Goal: Information Seeking & Learning: Learn about a topic

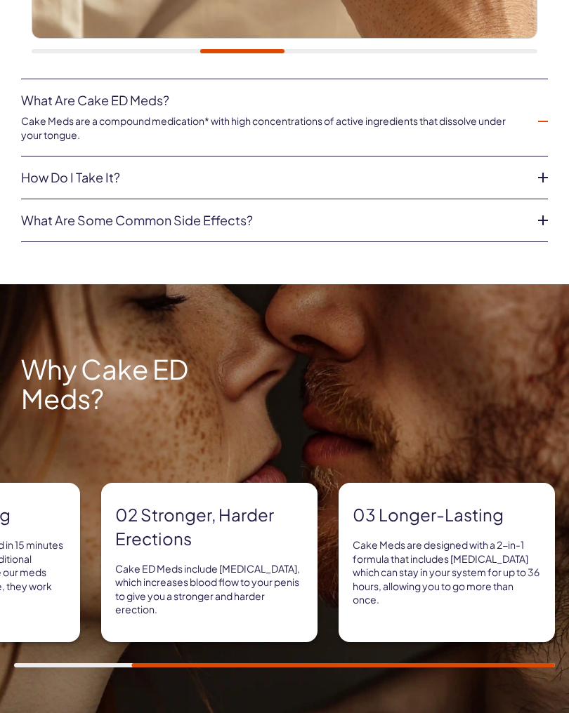
scroll to position [828, 0]
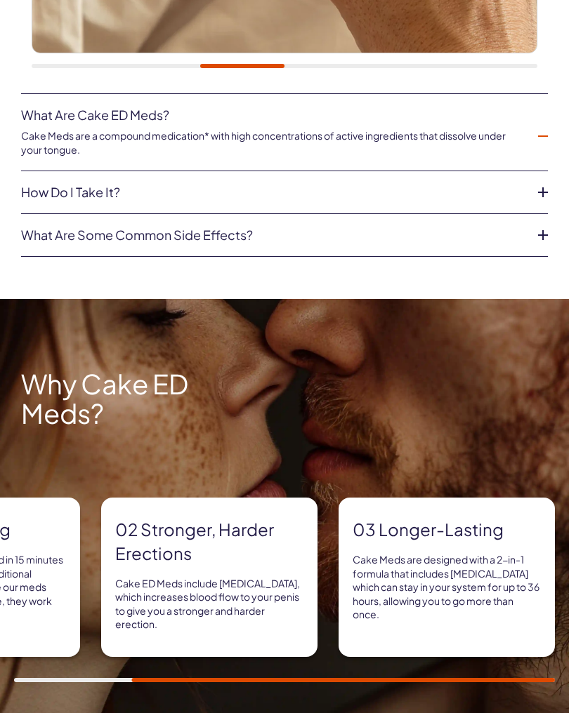
click at [543, 231] on icon at bounding box center [543, 236] width 10 height 10
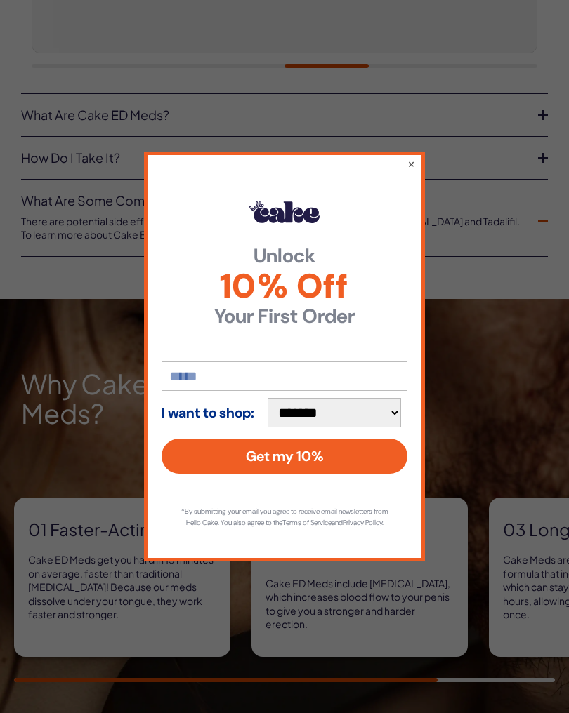
click at [421, 153] on div "**********" at bounding box center [284, 357] width 281 height 410
click at [412, 157] on button "×" at bounding box center [411, 164] width 8 height 14
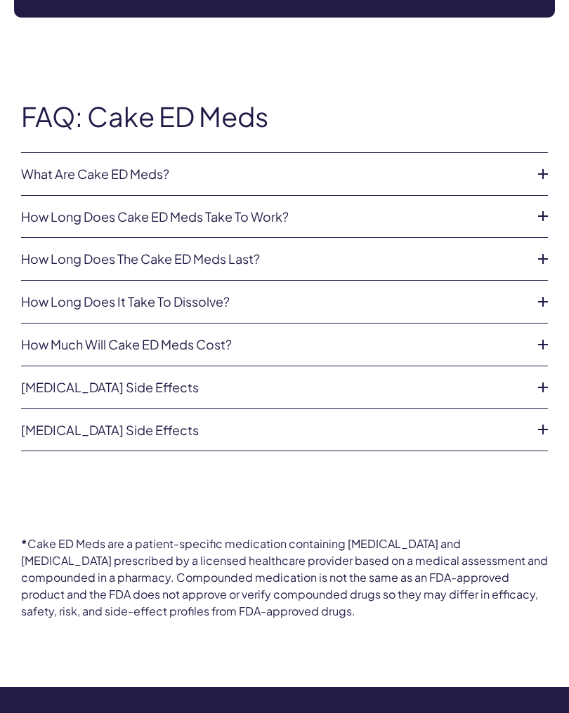
scroll to position [3658, 0]
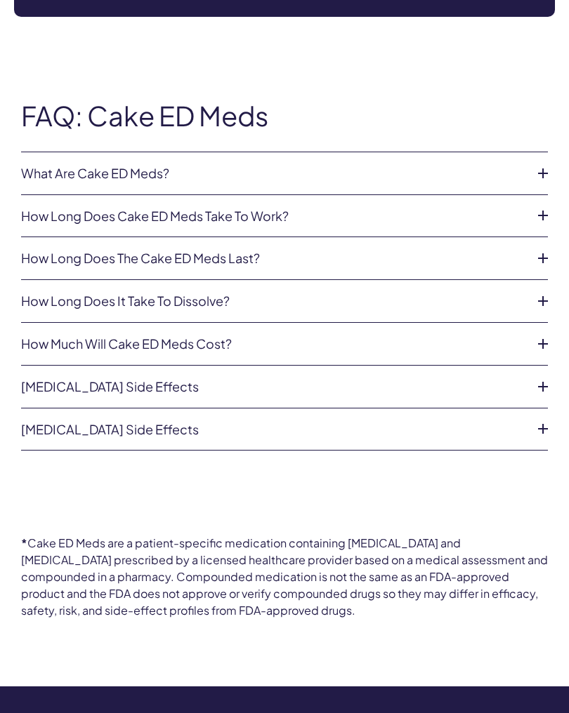
click at [547, 366] on li "[MEDICAL_DATA] Side Effects Even though it may be rare, some people may have ve…" at bounding box center [284, 387] width 527 height 43
click at [544, 376] on icon at bounding box center [542, 386] width 21 height 21
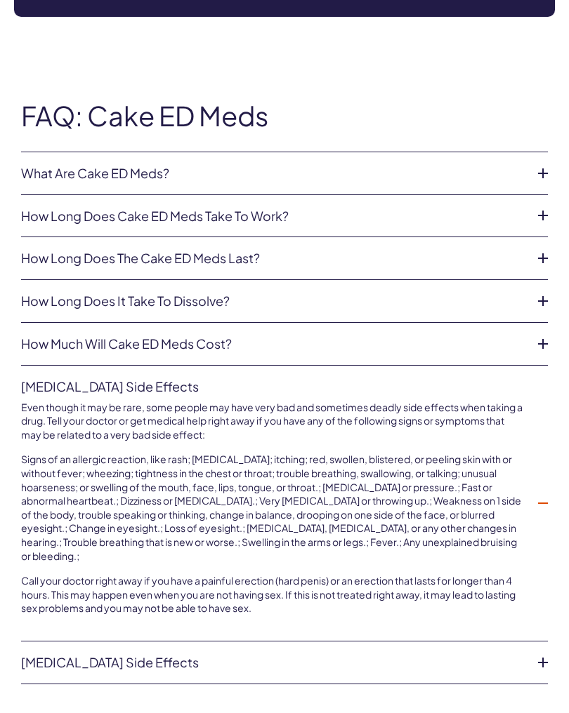
click at [548, 493] on icon at bounding box center [542, 503] width 21 height 21
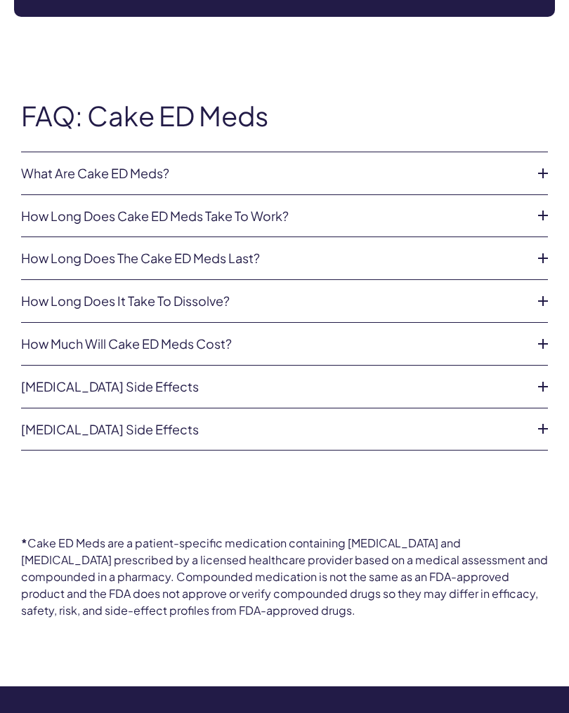
click at [545, 418] on icon at bounding box center [542, 428] width 21 height 21
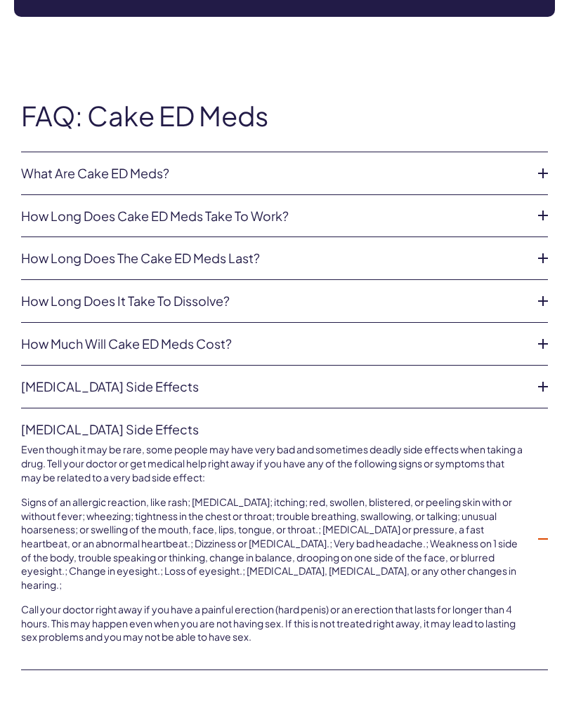
click at [545, 529] on icon at bounding box center [542, 539] width 21 height 21
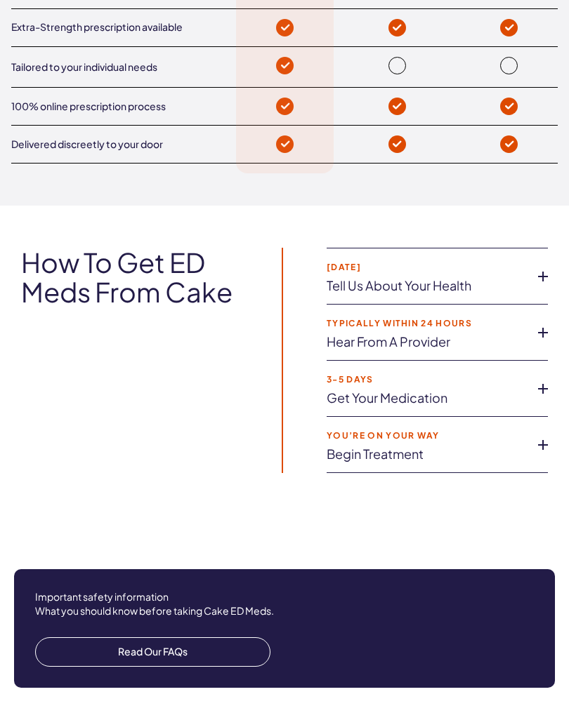
scroll to position [2984, 0]
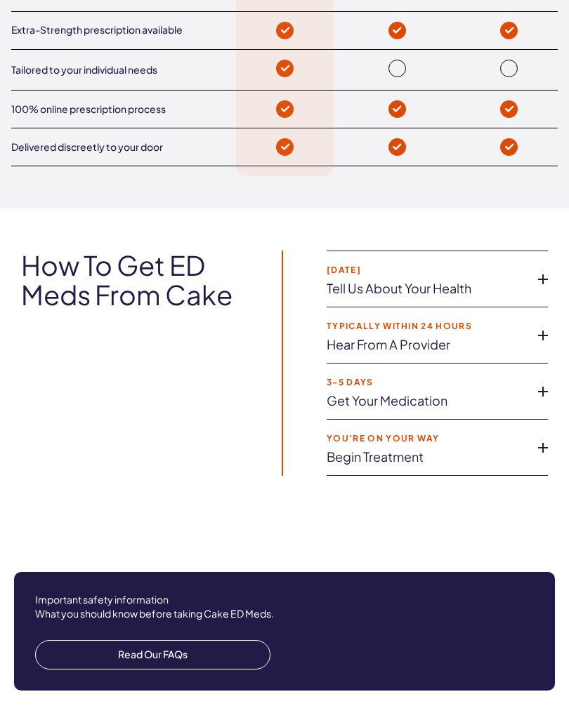
click at [561, 307] on div "How to get ED Meds from Cake [DATE] Tell us about your health Answer some quest…" at bounding box center [284, 363] width 569 height 225
click at [545, 325] on icon at bounding box center [542, 335] width 21 height 21
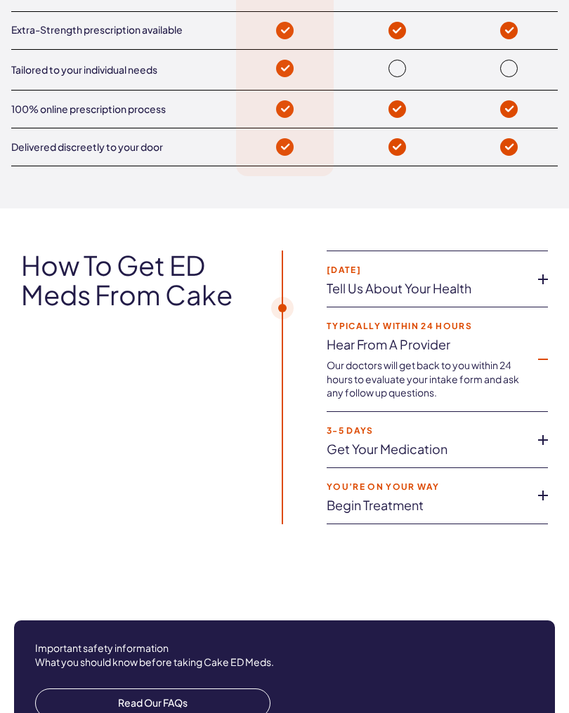
click at [547, 269] on icon at bounding box center [542, 279] width 21 height 21
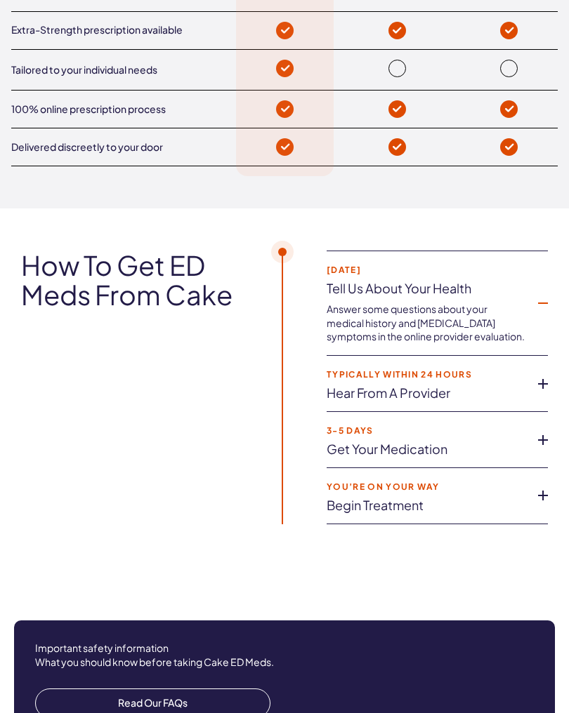
click at [546, 430] on icon at bounding box center [542, 440] width 21 height 21
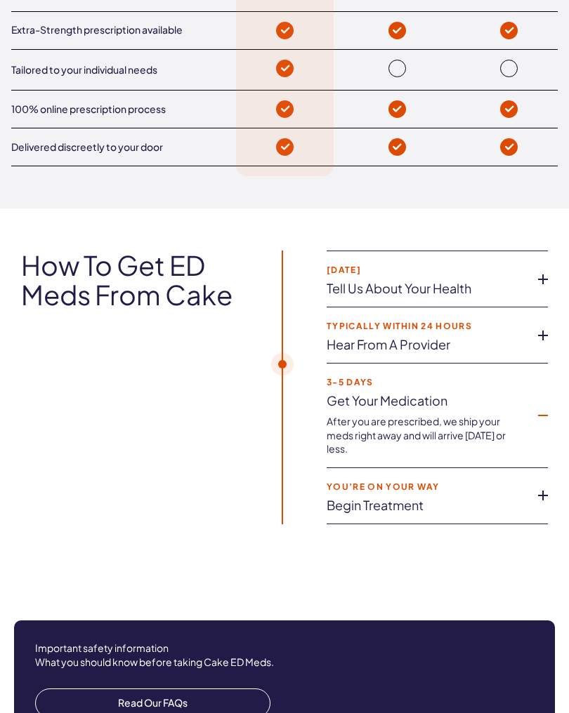
click at [548, 485] on icon at bounding box center [542, 495] width 21 height 21
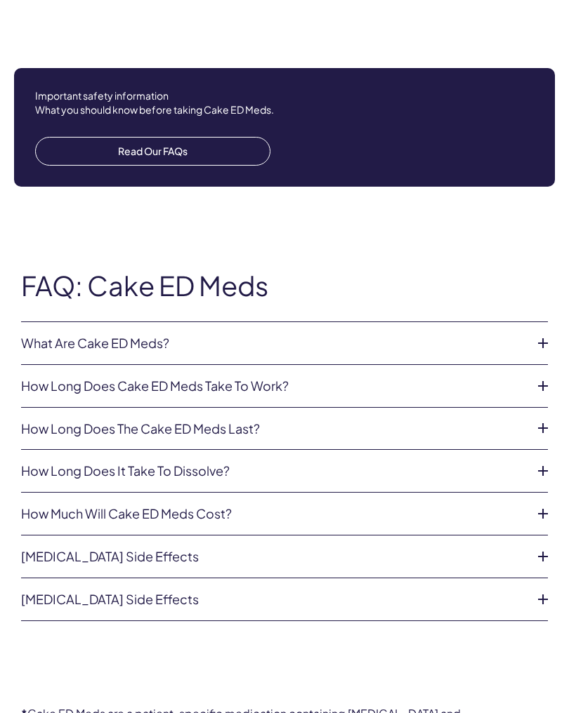
scroll to position [3522, 0]
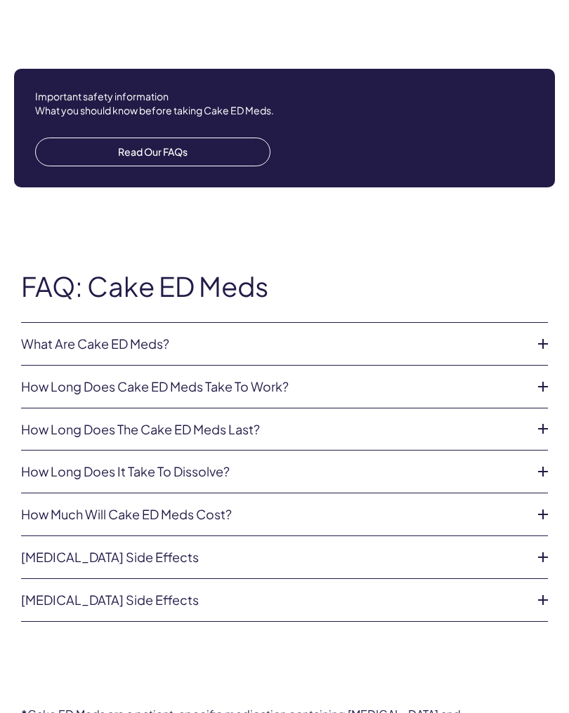
click at [544, 418] on icon at bounding box center [542, 428] width 21 height 21
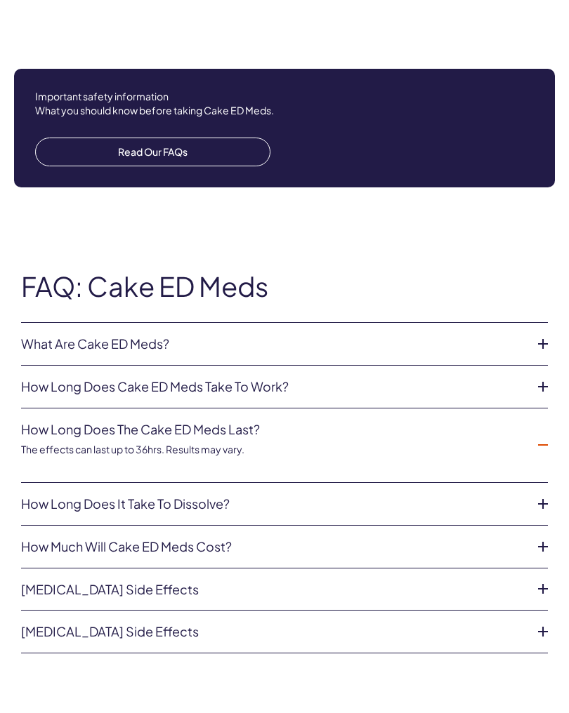
click at [534, 494] on icon at bounding box center [542, 504] width 21 height 21
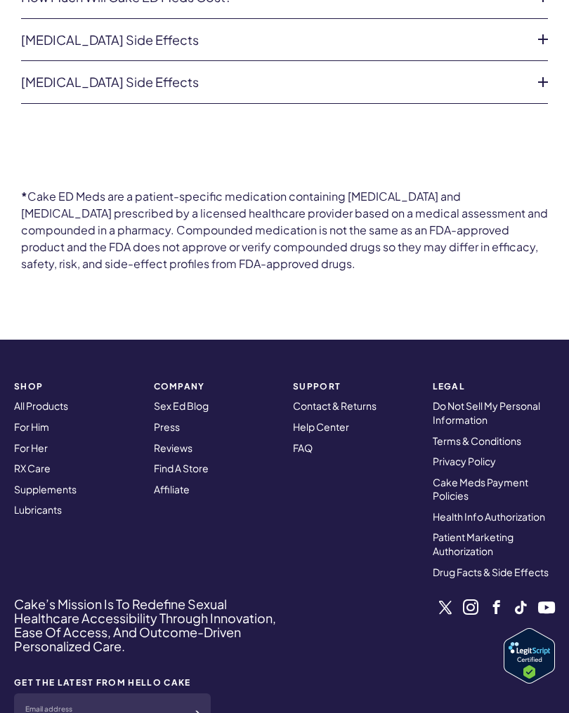
scroll to position [4071, 0]
click at [312, 442] on link "FAQ" at bounding box center [303, 448] width 20 height 13
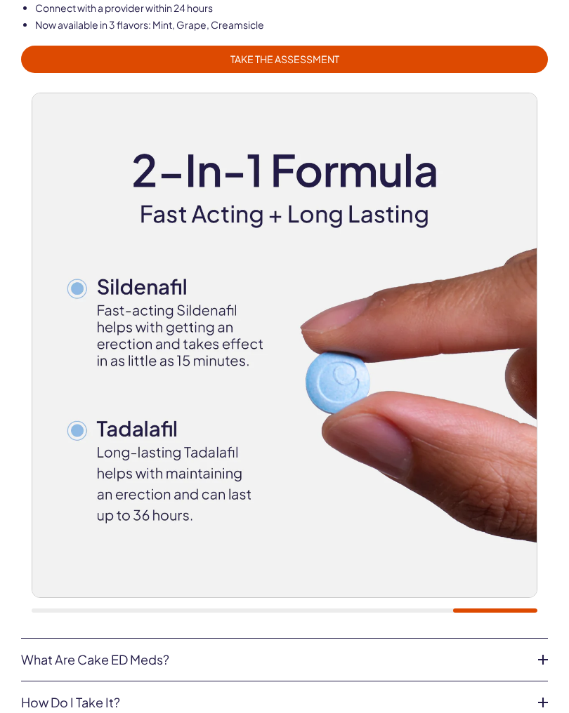
scroll to position [449, 0]
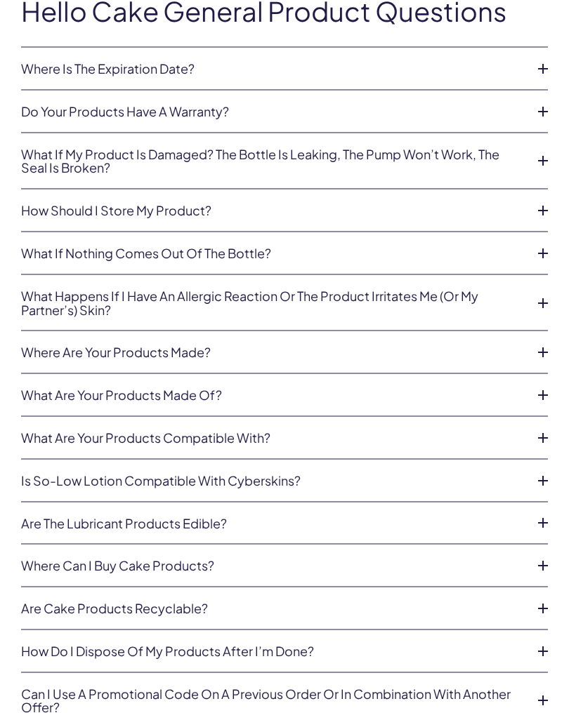
scroll to position [1088, 0]
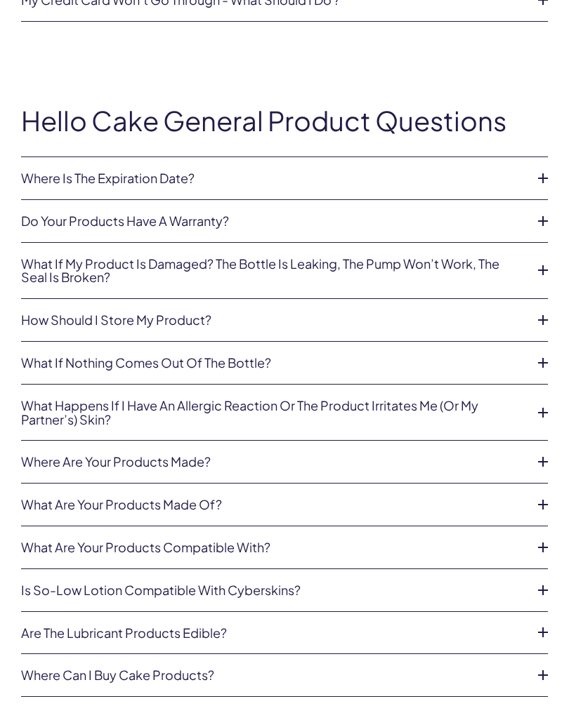
click at [546, 168] on icon at bounding box center [542, 178] width 21 height 21
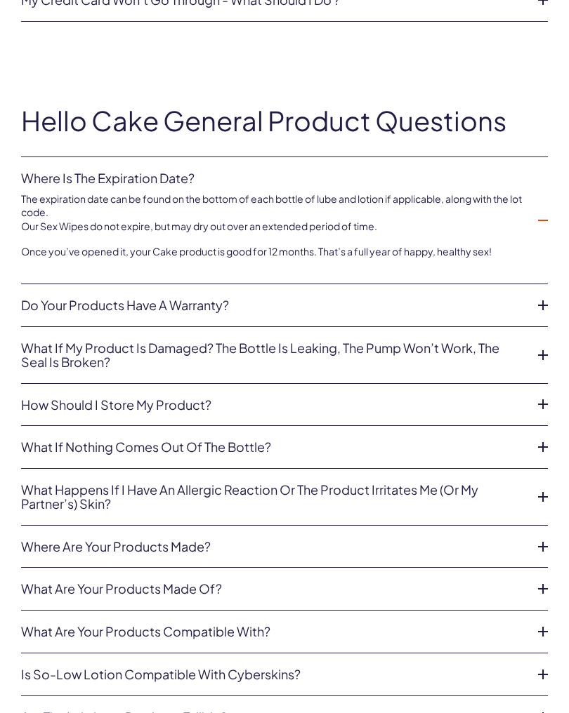
click at [541, 210] on icon at bounding box center [542, 220] width 21 height 21
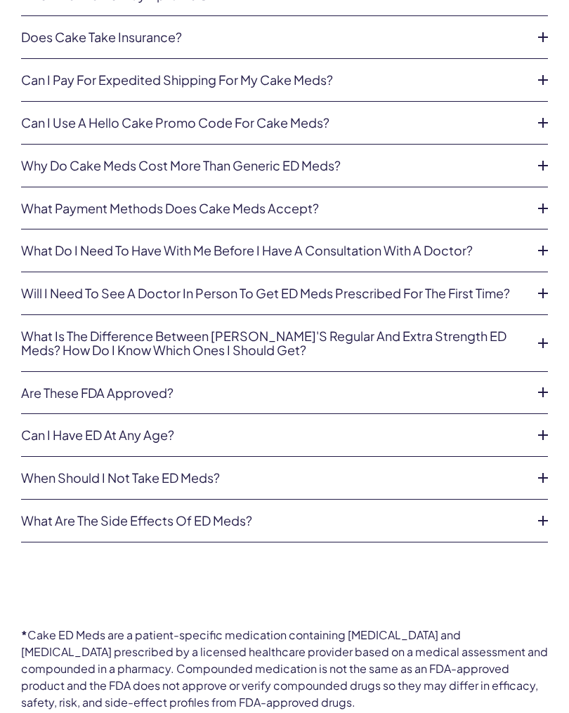
scroll to position [2824, 0]
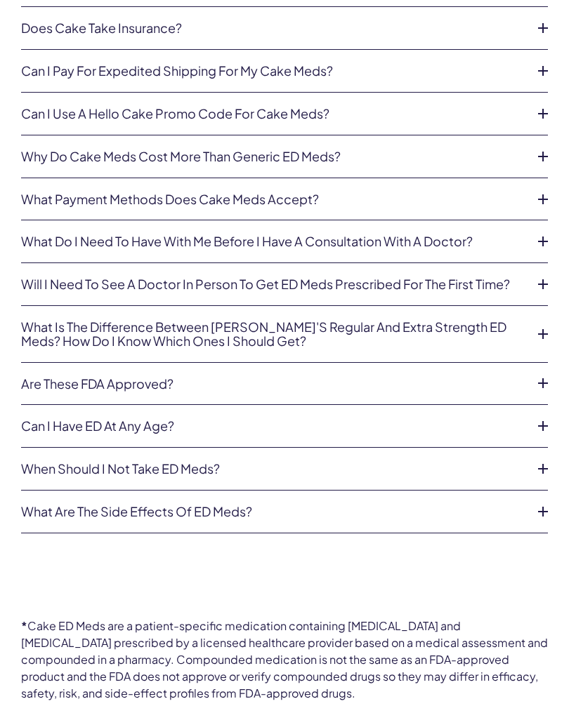
click at [545, 274] on icon at bounding box center [542, 284] width 21 height 21
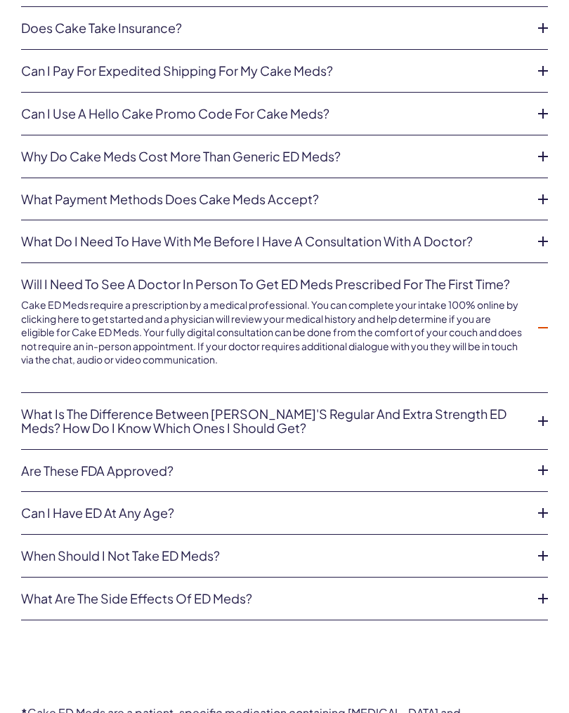
click at [544, 317] on icon at bounding box center [542, 327] width 21 height 21
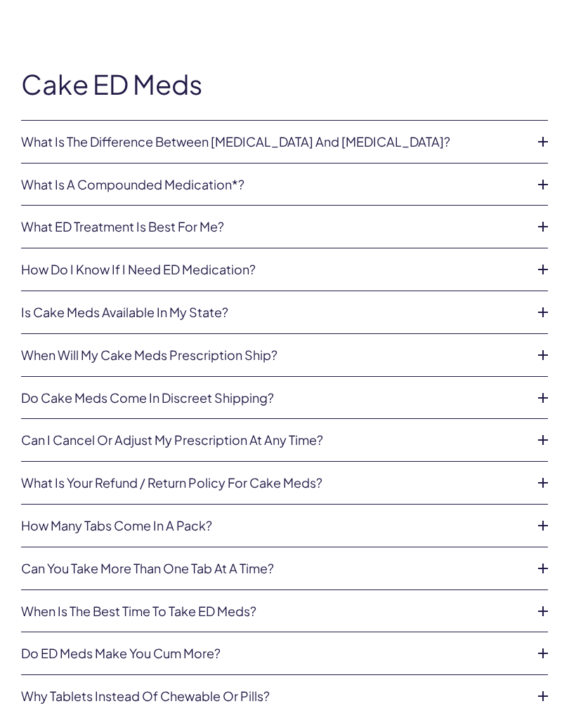
scroll to position [1984, 0]
click at [62, 434] on link "Can I cancel or adjust my prescription at any time?" at bounding box center [273, 441] width 504 height 14
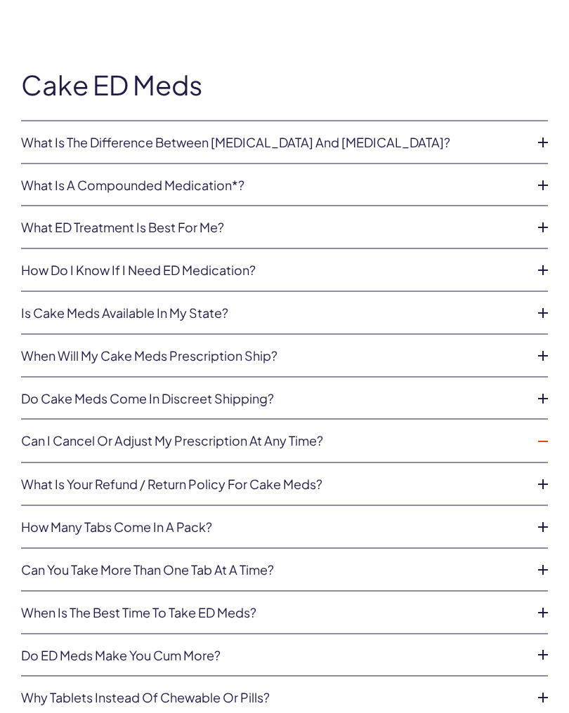
scroll to position [1985, 0]
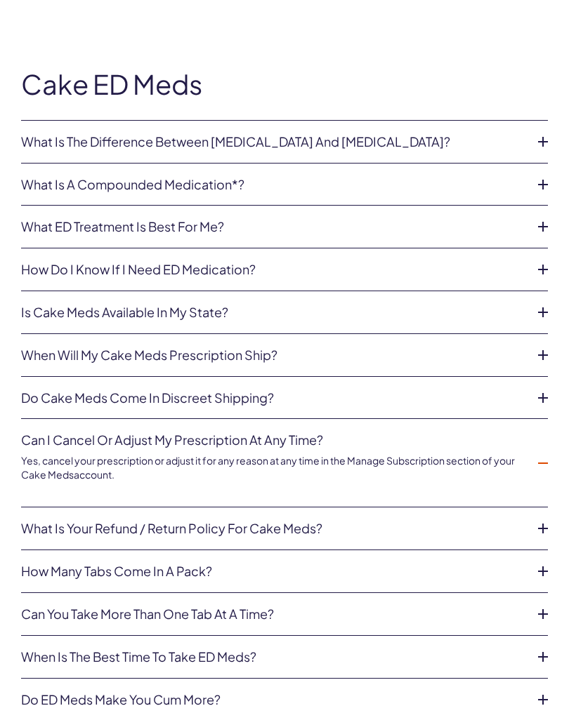
click at [550, 453] on icon at bounding box center [542, 463] width 21 height 21
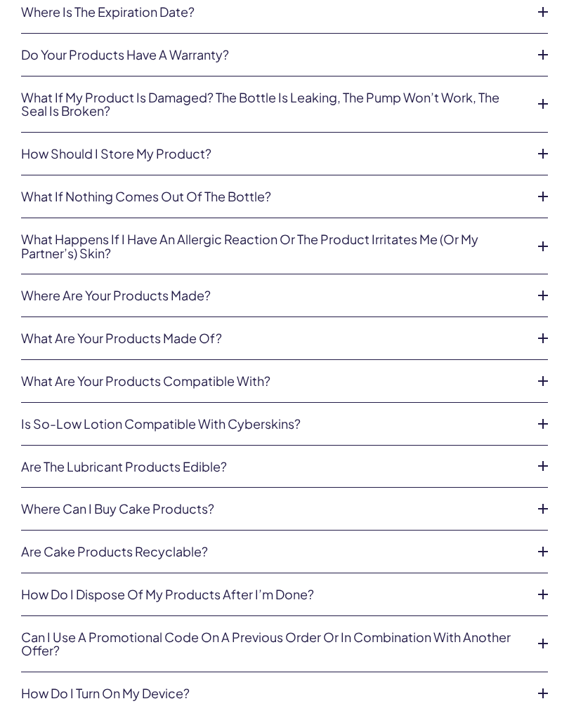
scroll to position [1254, 0]
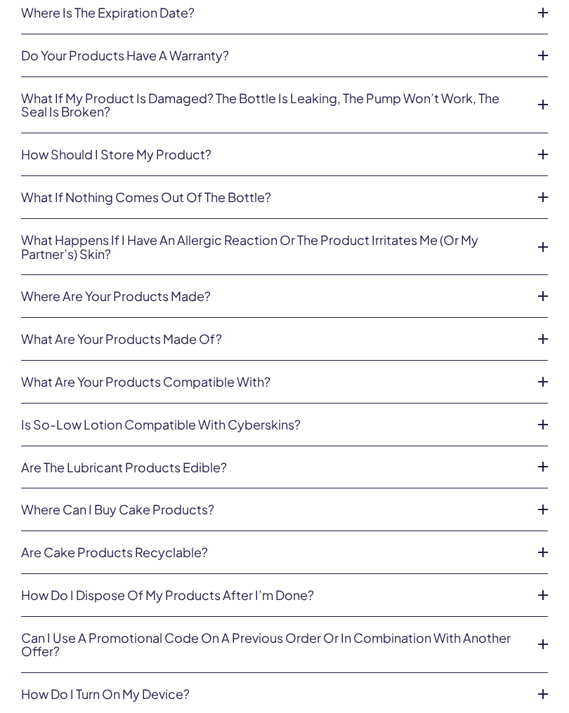
click at [548, 286] on icon at bounding box center [542, 296] width 21 height 21
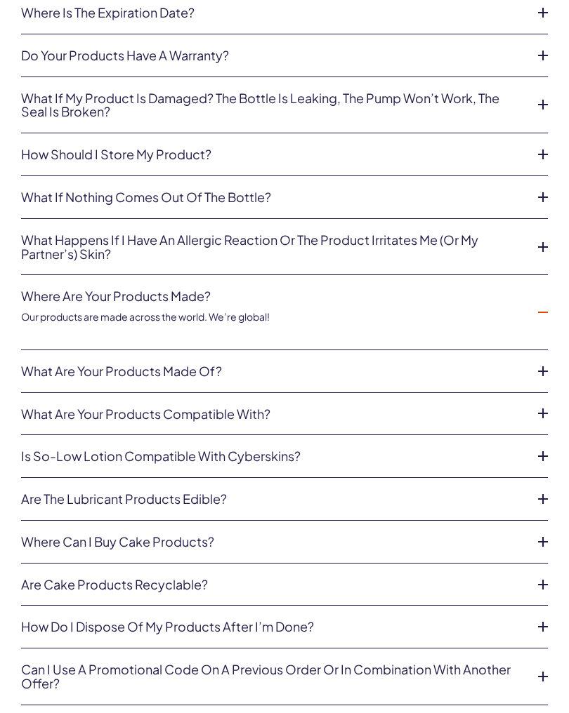
click at [551, 302] on icon at bounding box center [542, 312] width 21 height 21
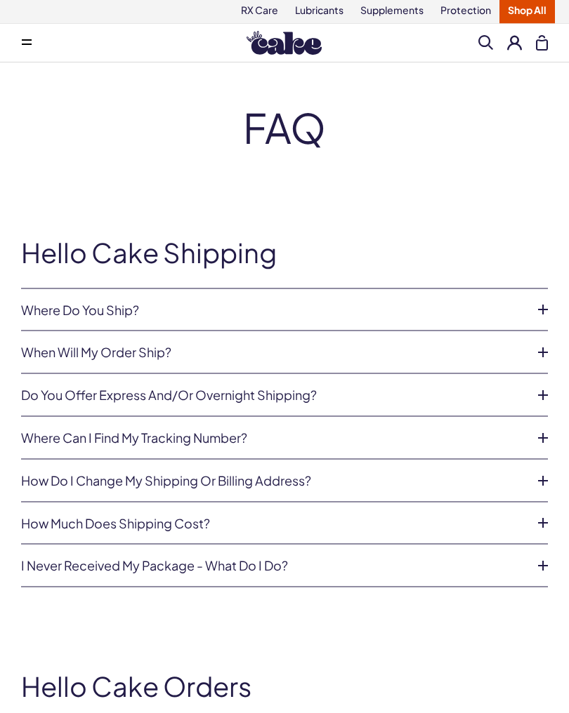
scroll to position [0, 0]
